Goal: Information Seeking & Learning: Learn about a topic

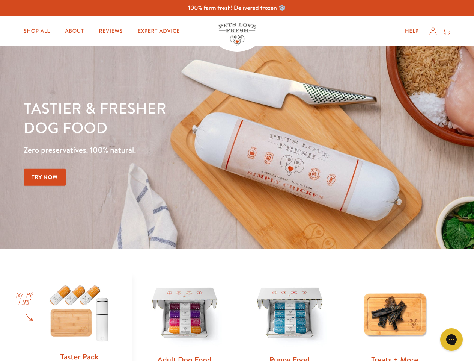
click at [237, 180] on div "Tastier & fresher dog food Zero preservatives. 100% natural. Try Now" at bounding box center [166, 147] width 285 height 99
click at [452, 339] on icon "Gorgias live chat" at bounding box center [451, 338] width 7 height 7
